Goal: Information Seeking & Learning: Learn about a topic

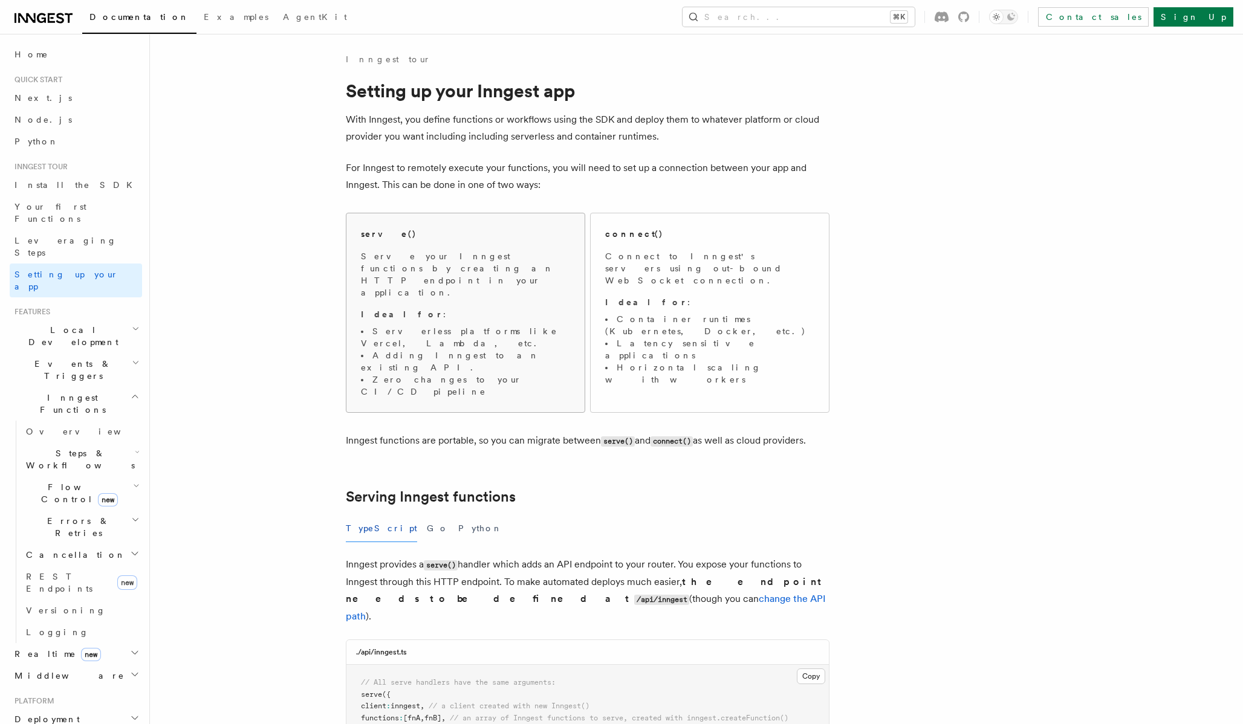
click at [473, 278] on span "Serve your Inngest functions by creating an HTTP endpoint in your application. …" at bounding box center [465, 324] width 209 height 148
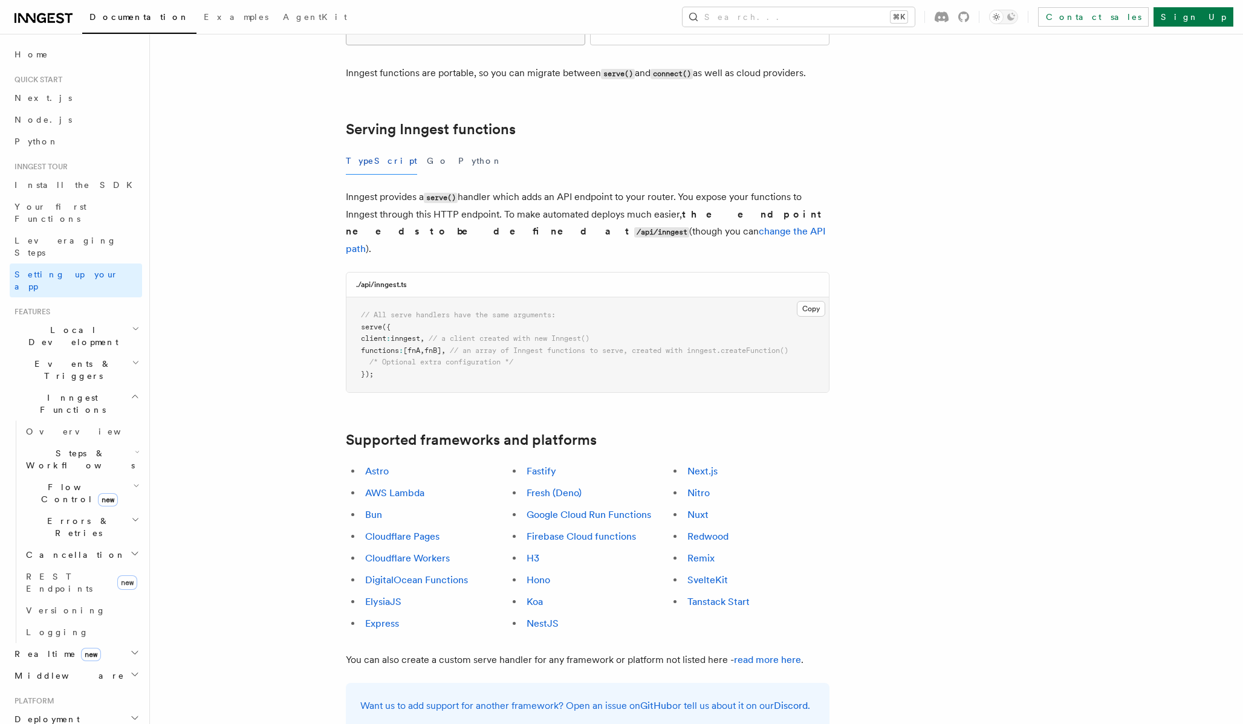
scroll to position [370, 0]
click at [702, 507] on link "Nuxt" at bounding box center [698, 512] width 21 height 11
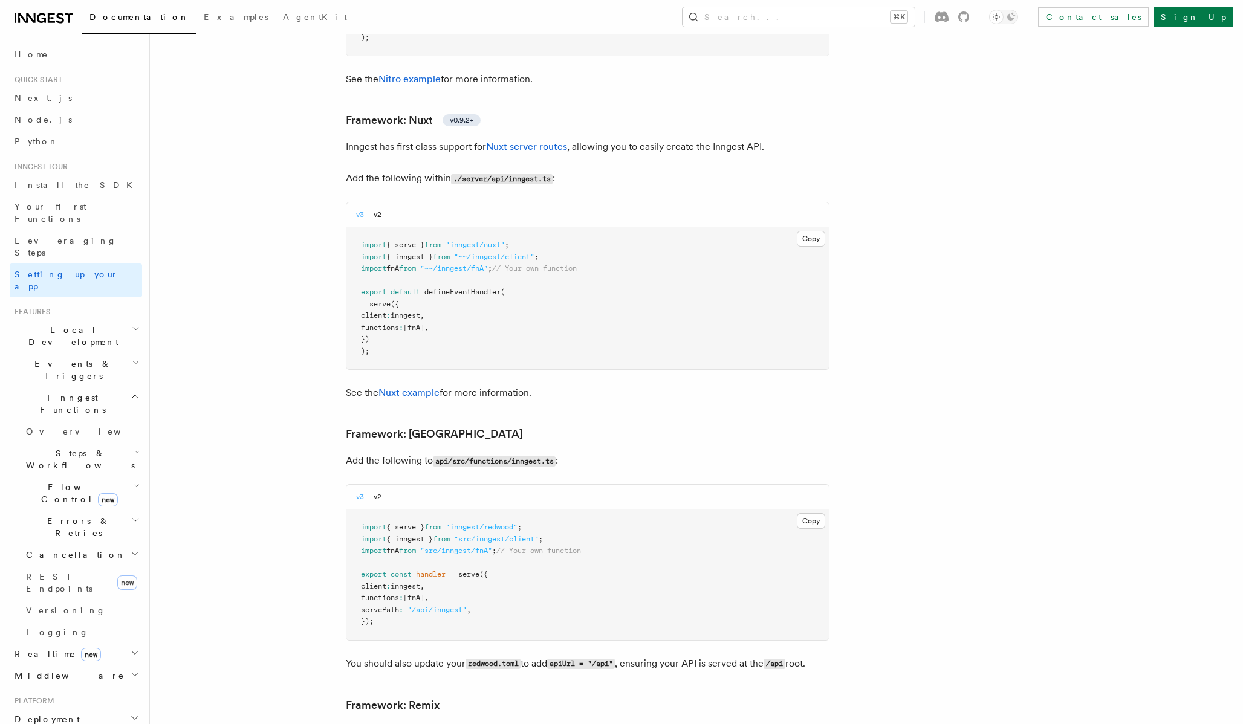
scroll to position [8681, 0]
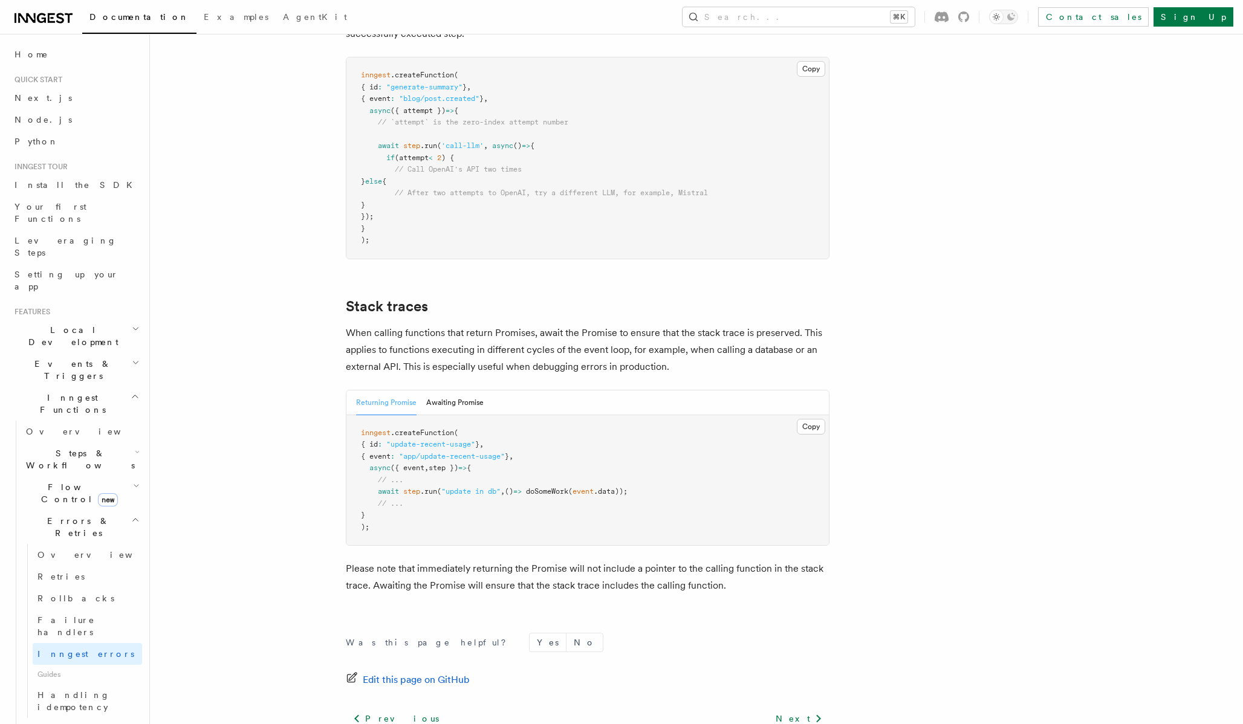
scroll to position [2556, 0]
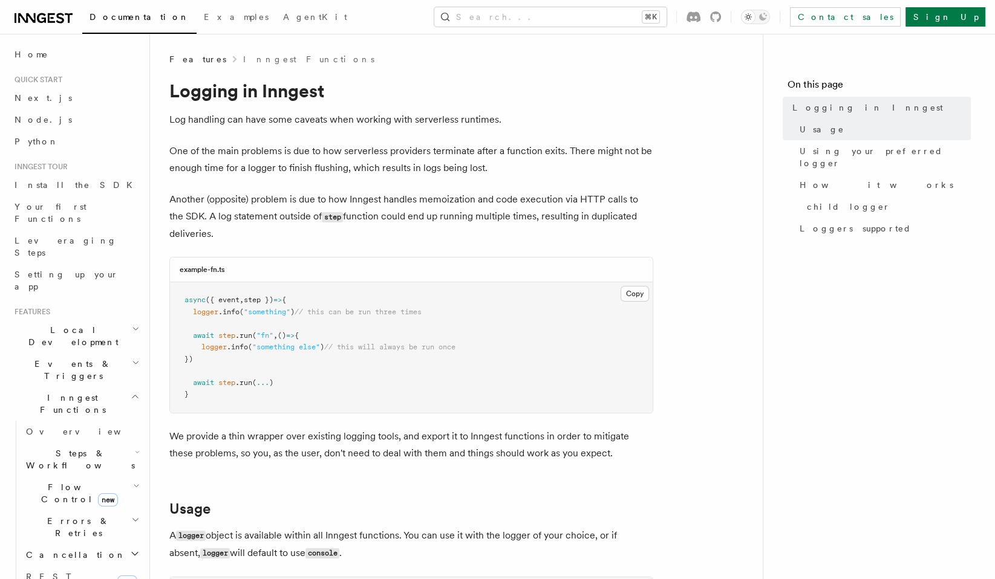
click at [455, 348] on span "// this will always be run once" at bounding box center [389, 347] width 131 height 8
click at [64, 421] on link "Overview" at bounding box center [81, 432] width 121 height 22
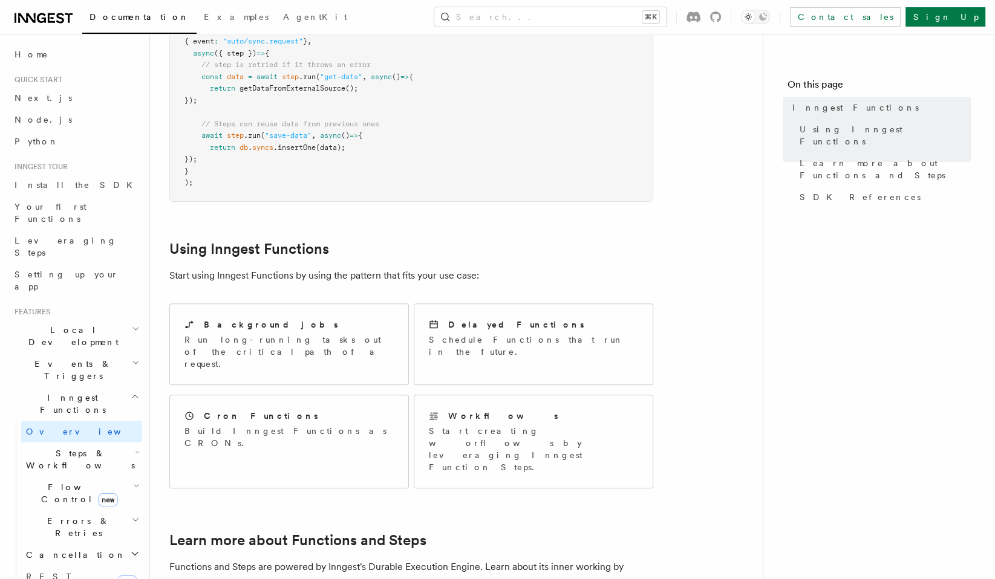
scroll to position [434, 0]
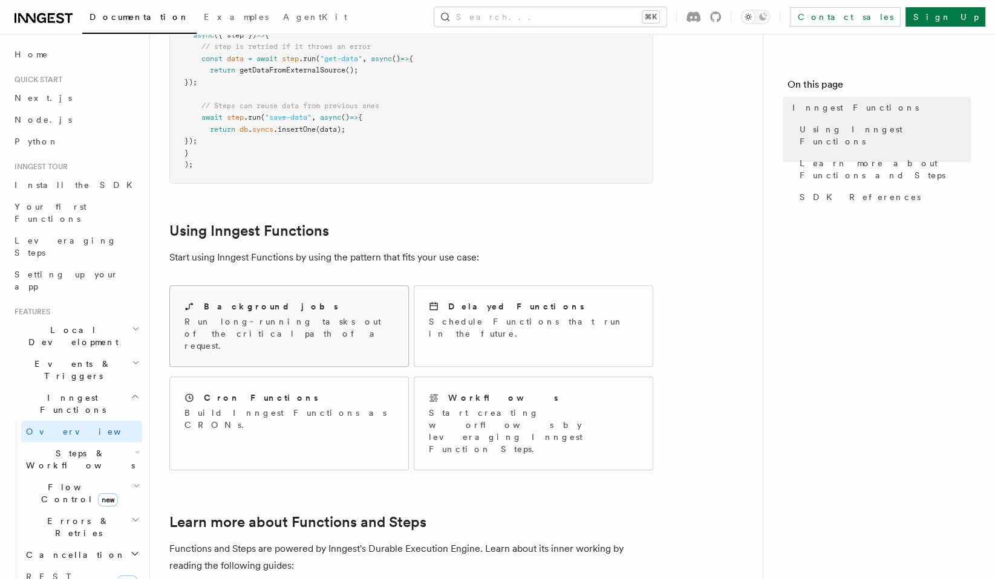
click at [303, 316] on p "Run long-running tasks out of the critical path of a request." at bounding box center [288, 334] width 209 height 36
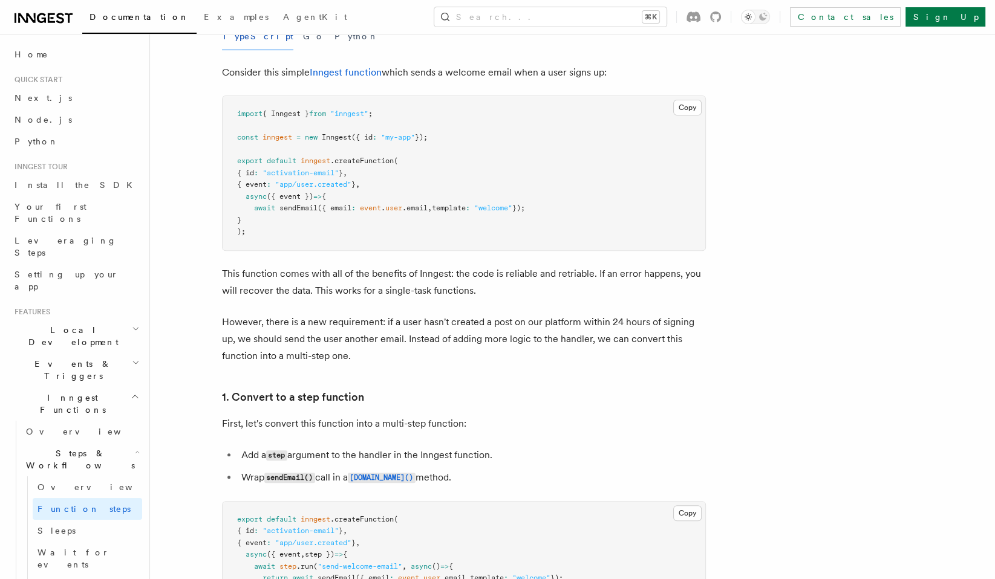
scroll to position [444, 0]
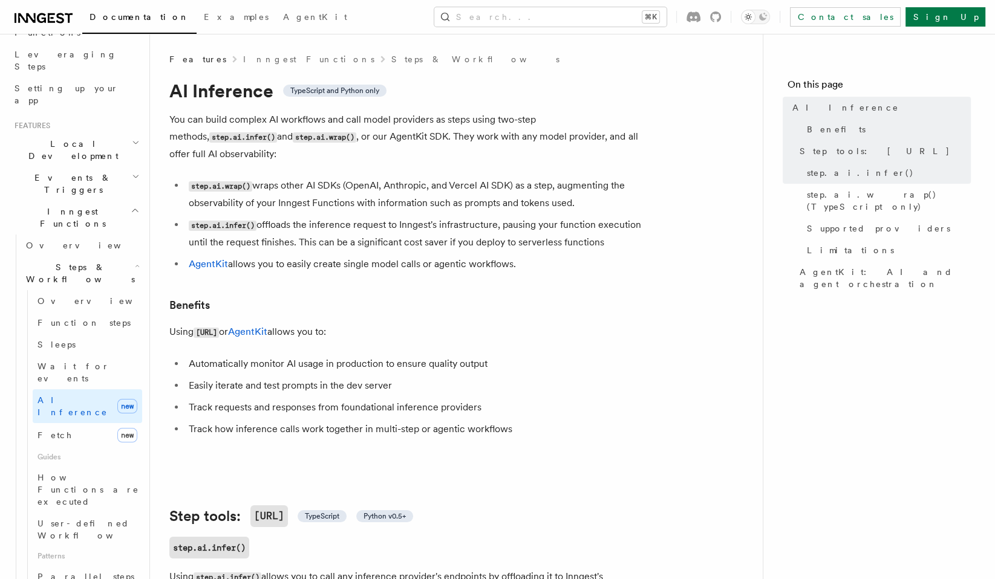
scroll to position [233, 0]
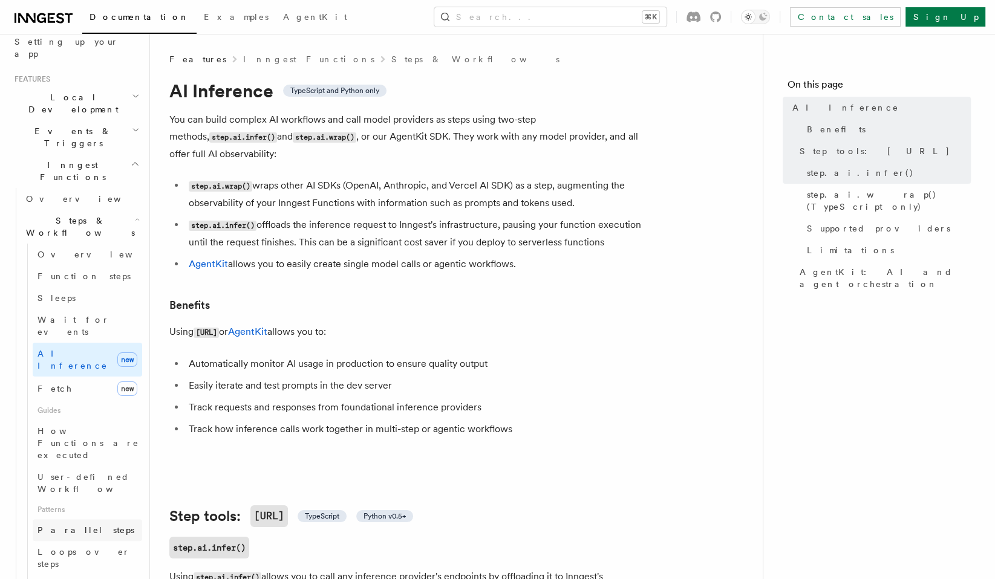
click at [91, 519] on link "Parallel steps" at bounding box center [87, 530] width 109 height 22
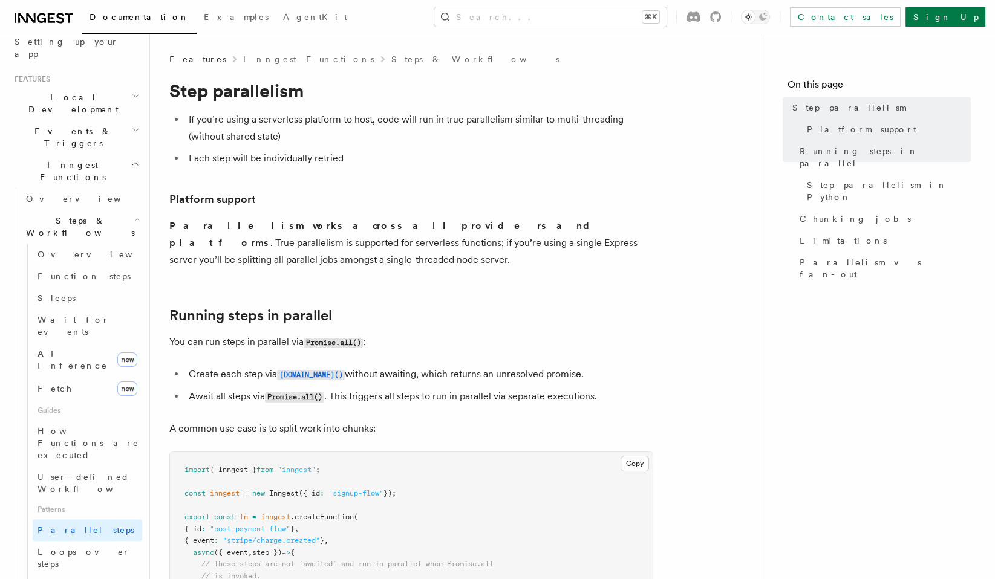
click at [469, 334] on p "You can run steps in parallel via Promise.all() :" at bounding box center [411, 343] width 484 height 18
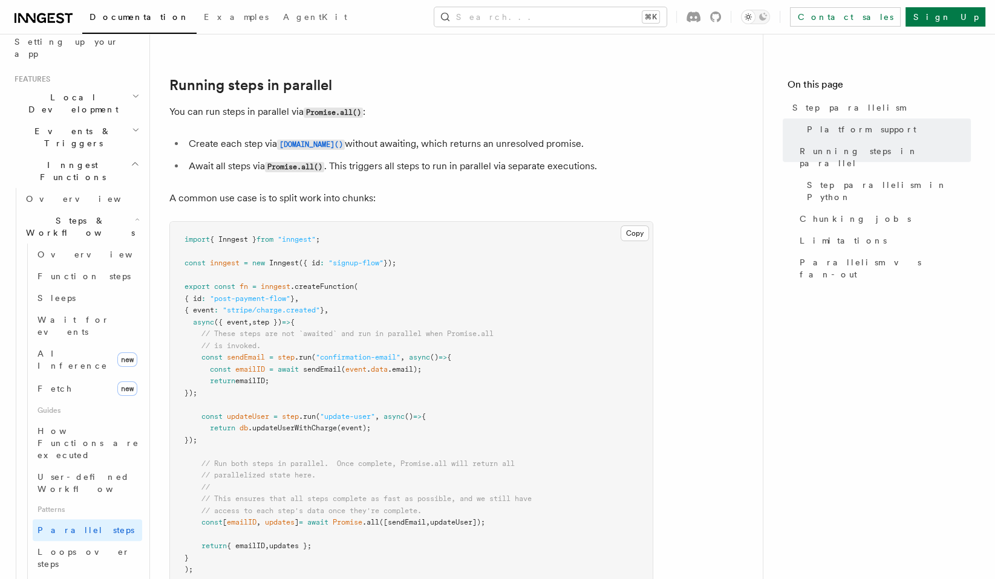
scroll to position [233, 0]
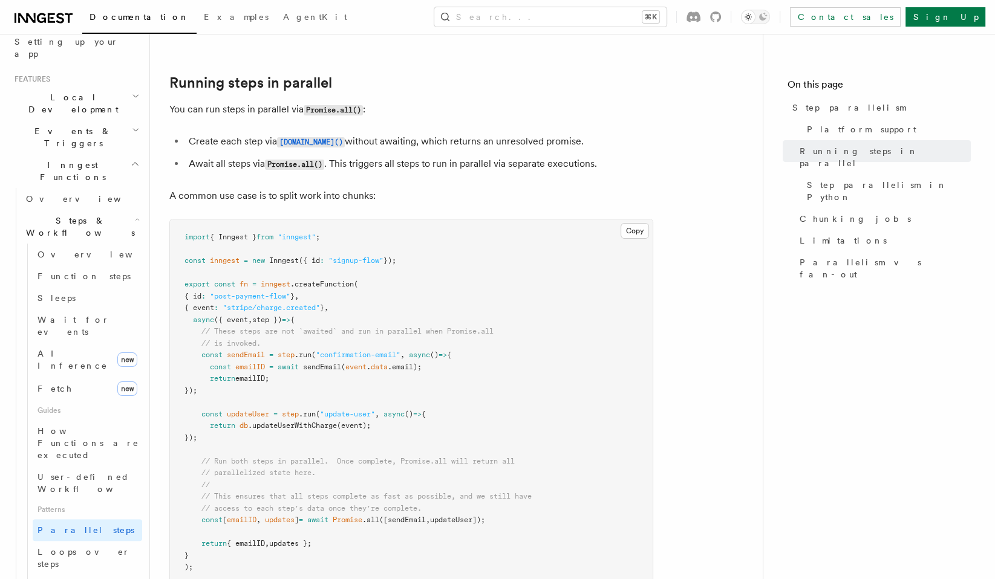
click at [238, 351] on span "sendEmail" at bounding box center [246, 355] width 38 height 8
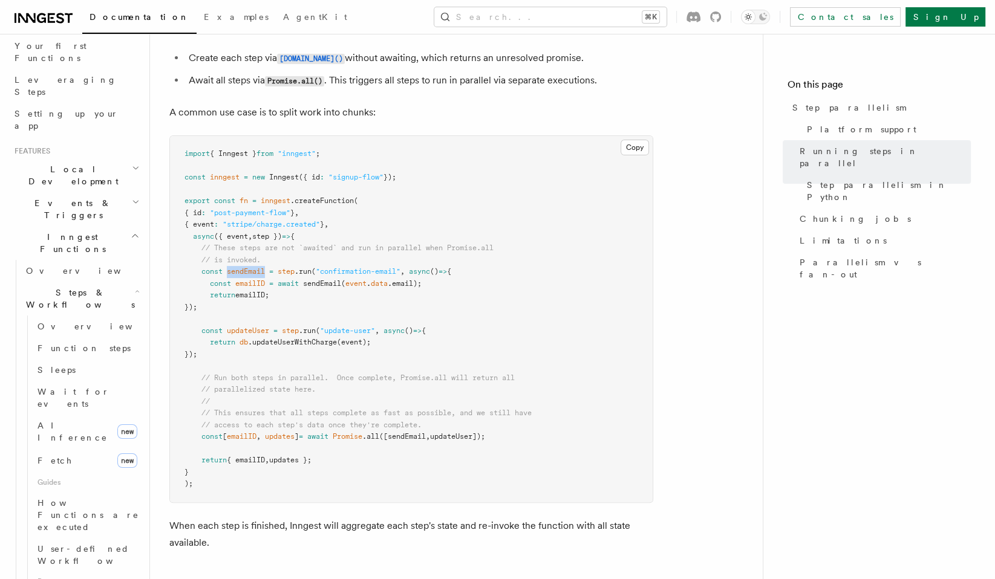
scroll to position [160, 0]
click at [93, 339] on link "Function steps" at bounding box center [87, 350] width 109 height 22
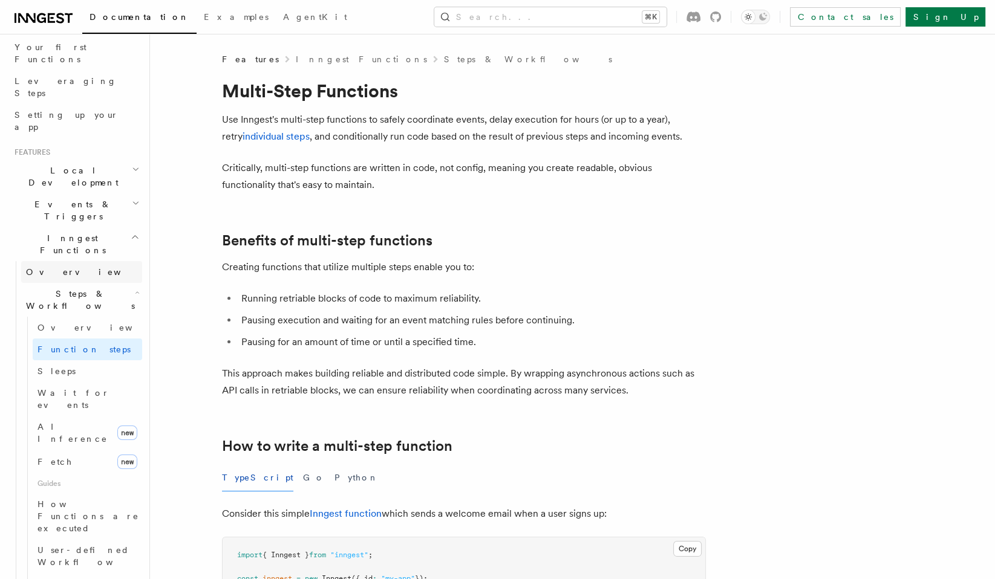
click at [86, 261] on link "Overview" at bounding box center [81, 272] width 121 height 22
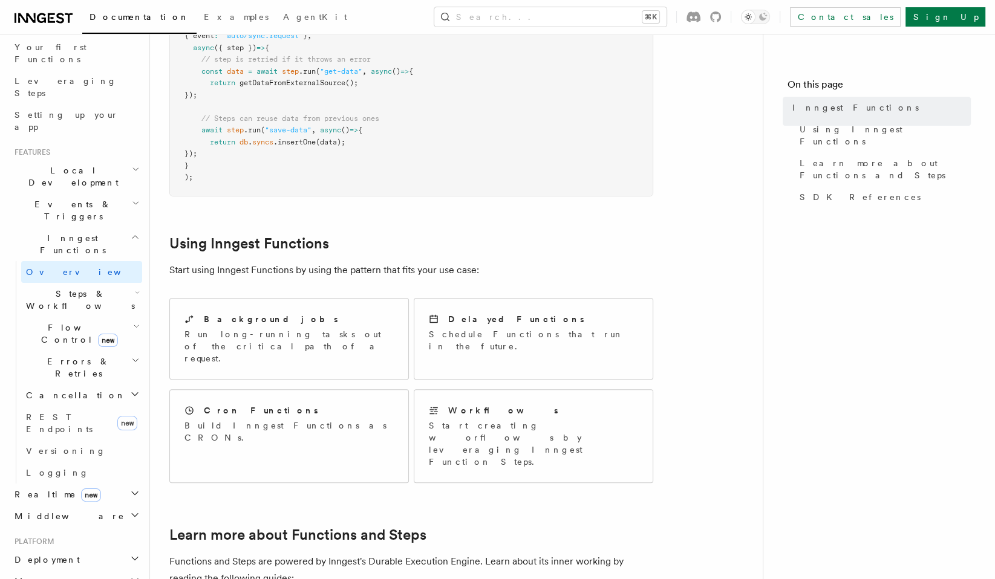
scroll to position [499, 0]
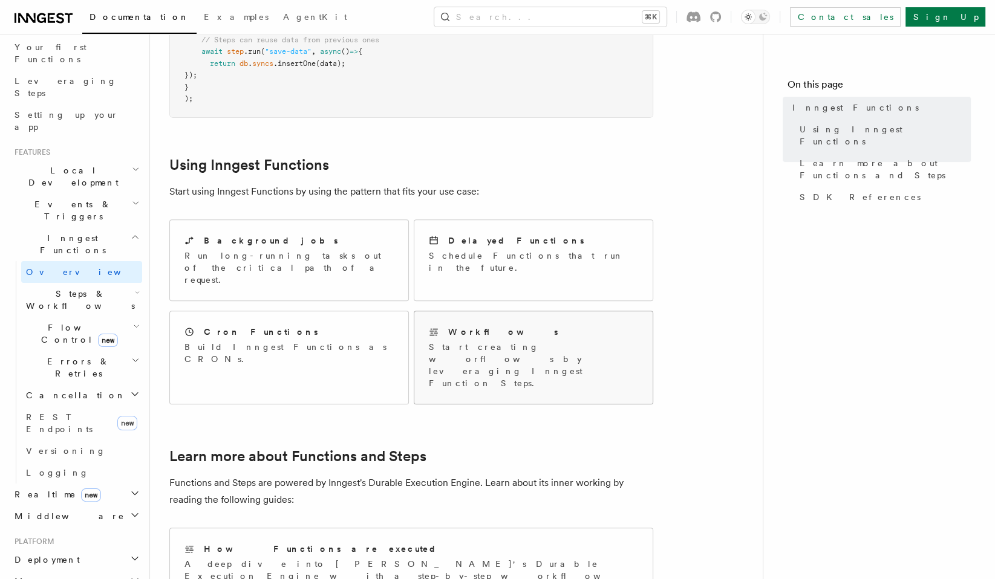
click at [523, 326] on div "Workflows Start creating worflows by leveraging Inngest Function Steps." at bounding box center [533, 357] width 209 height 63
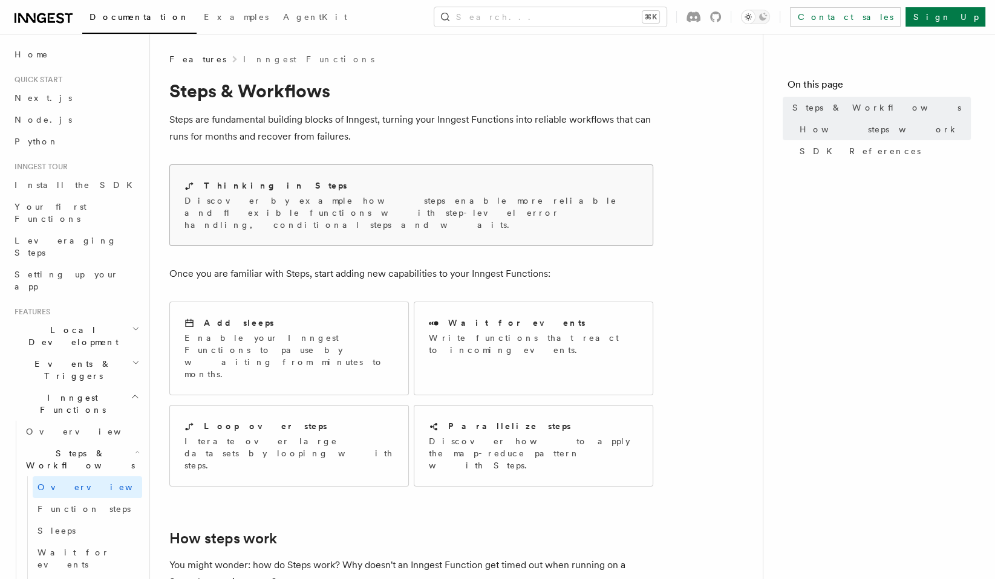
click at [380, 202] on p "Discover by example how steps enable more reliable and flexible functions with …" at bounding box center [411, 213] width 454 height 36
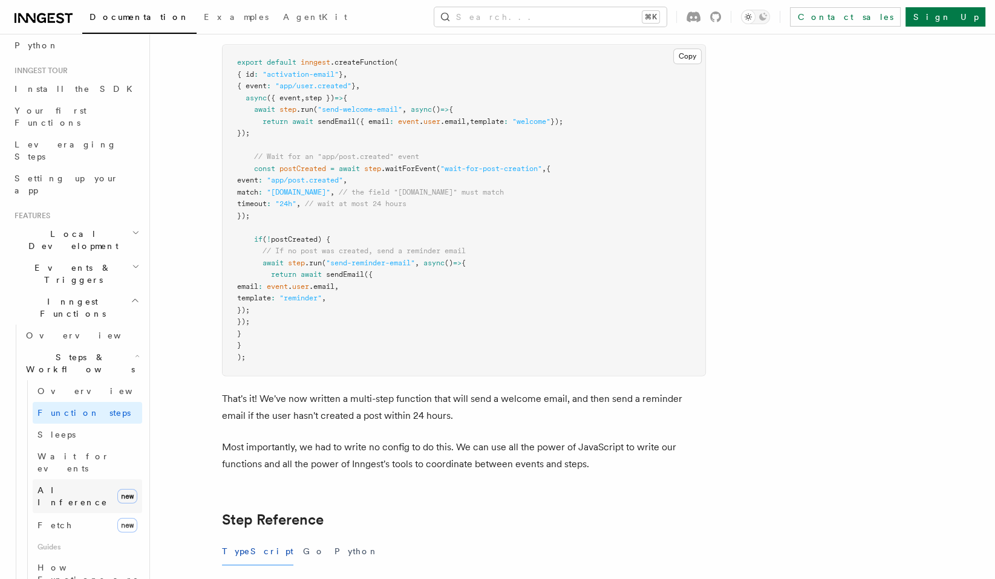
scroll to position [131, 0]
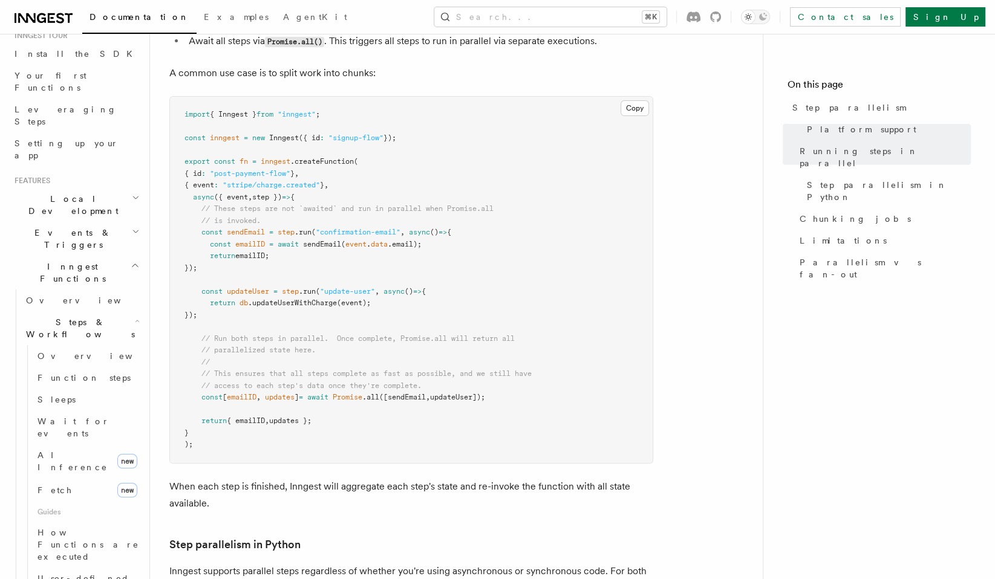
scroll to position [397, 0]
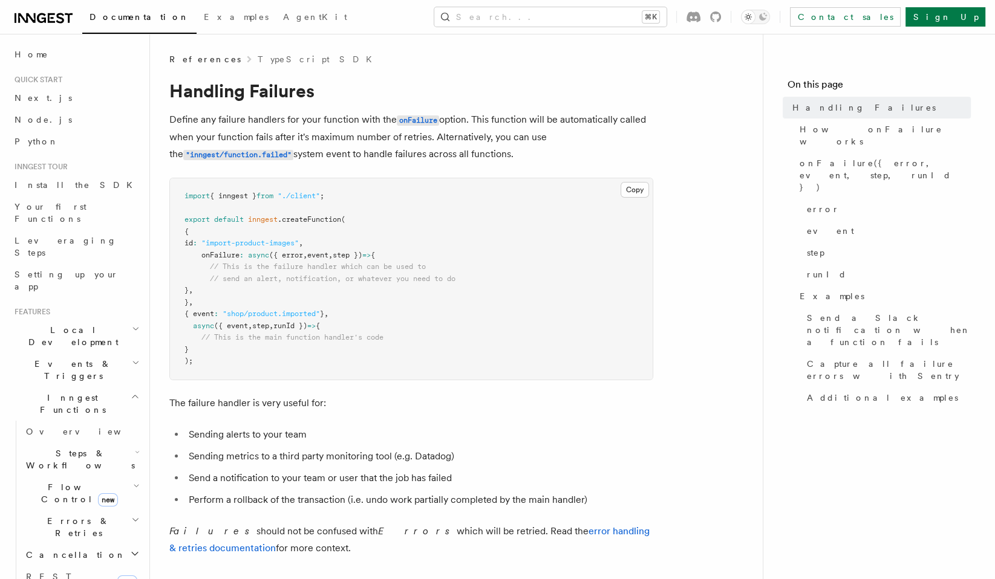
click at [518, 333] on pre "import { inngest } from "./client" ; export default inngest .createFunction ( {…" at bounding box center [411, 278] width 483 height 201
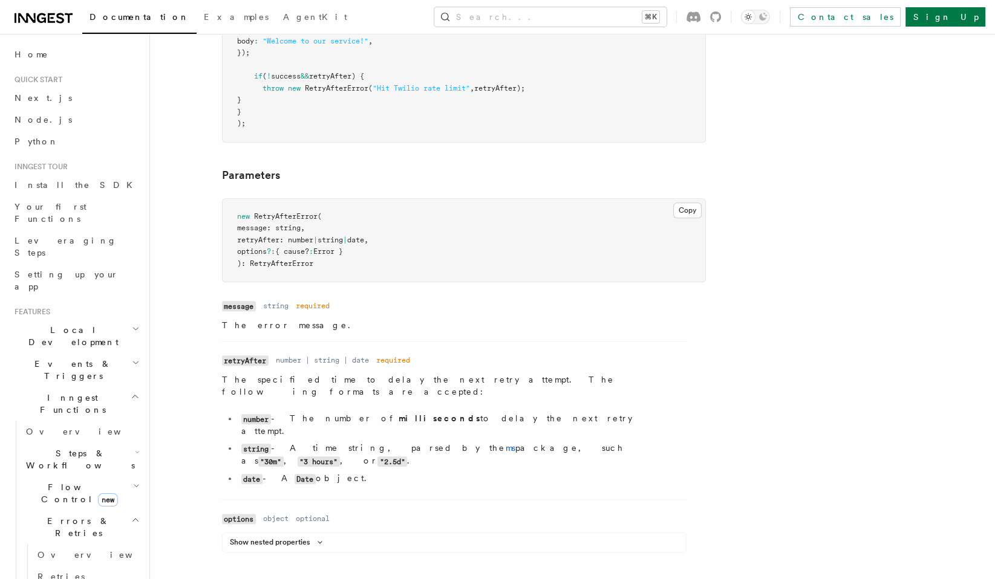
scroll to position [1376, 0]
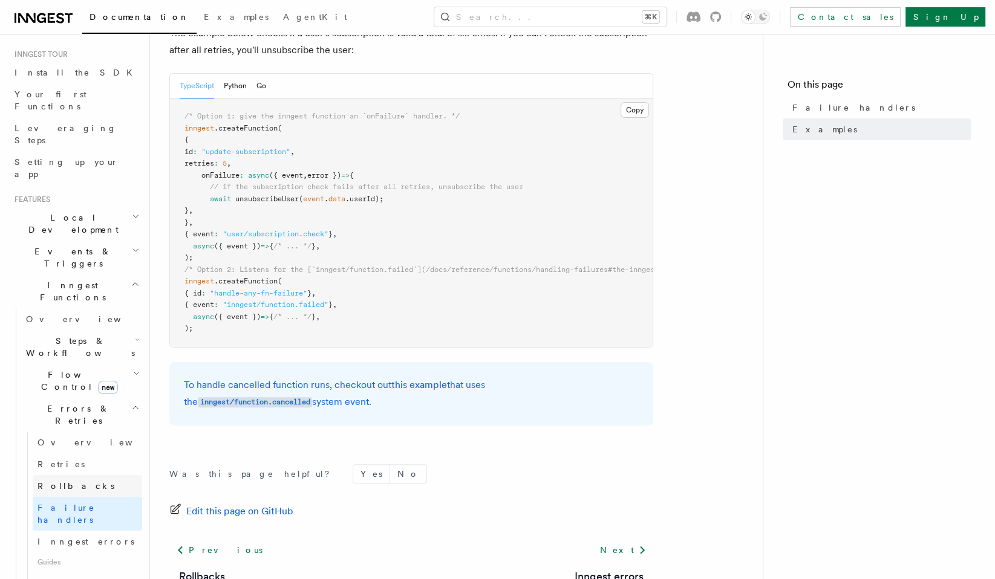
scroll to position [116, 0]
click at [105, 528] on link "Inngest errors" at bounding box center [87, 539] width 109 height 22
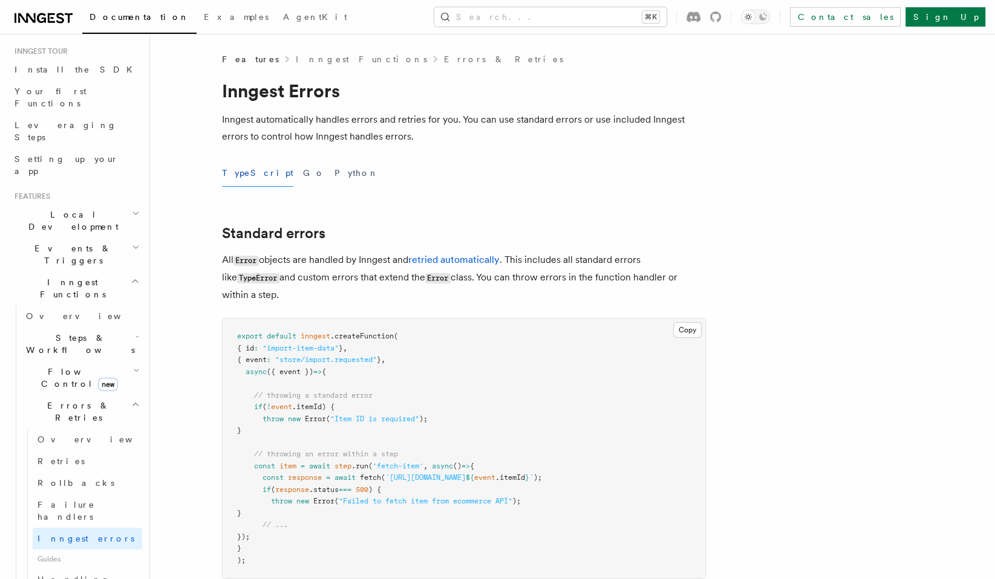
click at [536, 415] on pre "export default inngest .createFunction ( { id : "import-item-data" } , { event …" at bounding box center [464, 449] width 483 height 260
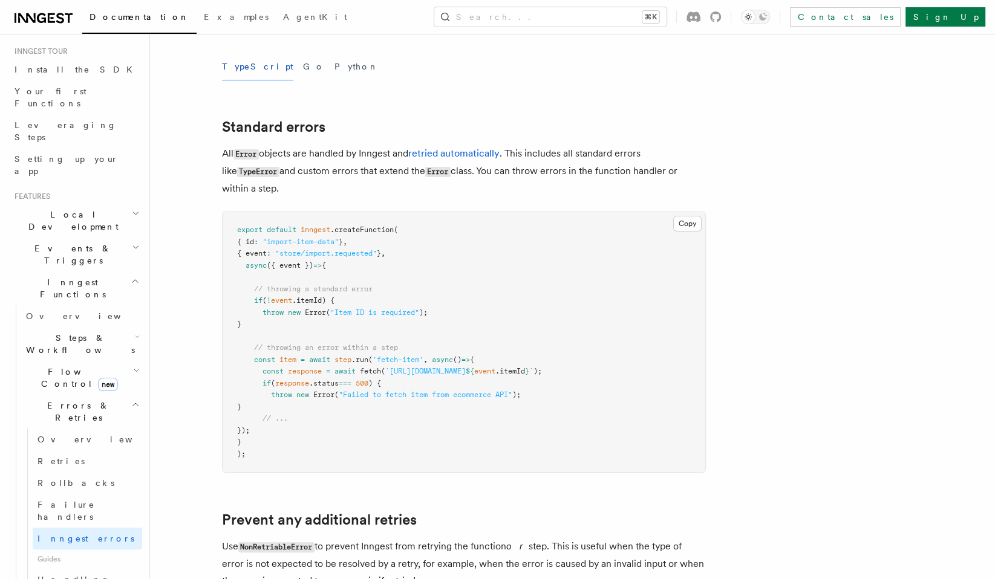
scroll to position [25, 0]
